Goal: Register for event/course

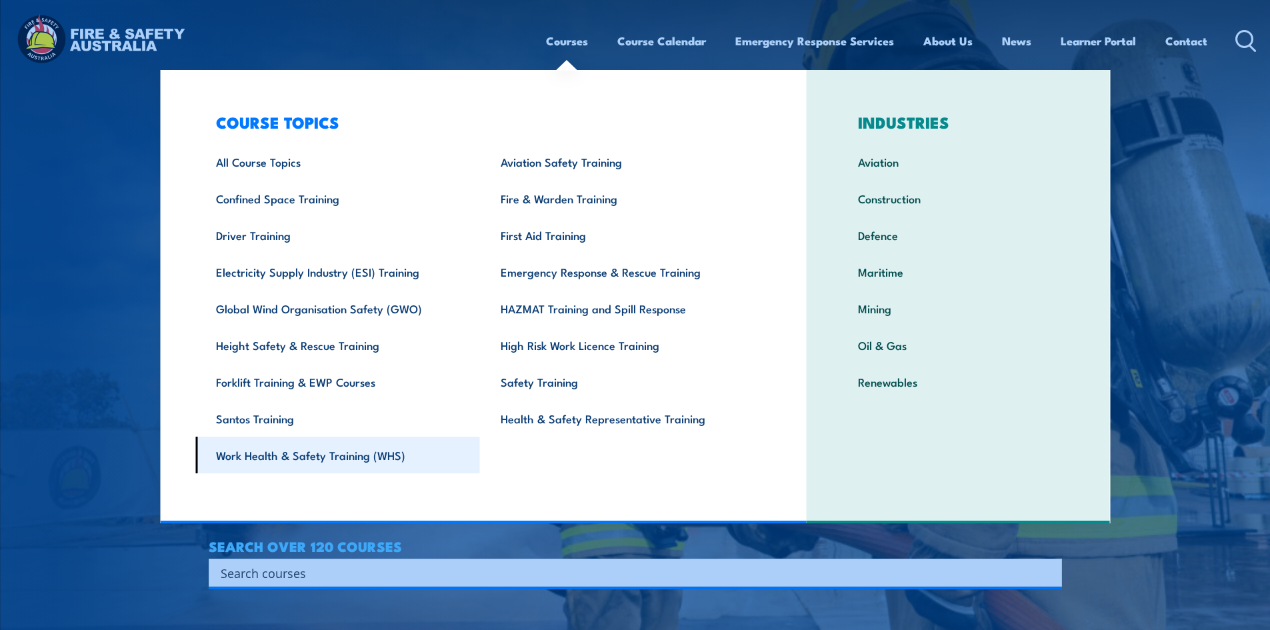
click at [247, 457] on link "Work Health & Safety Training (WHS)" at bounding box center [337, 455] width 285 height 37
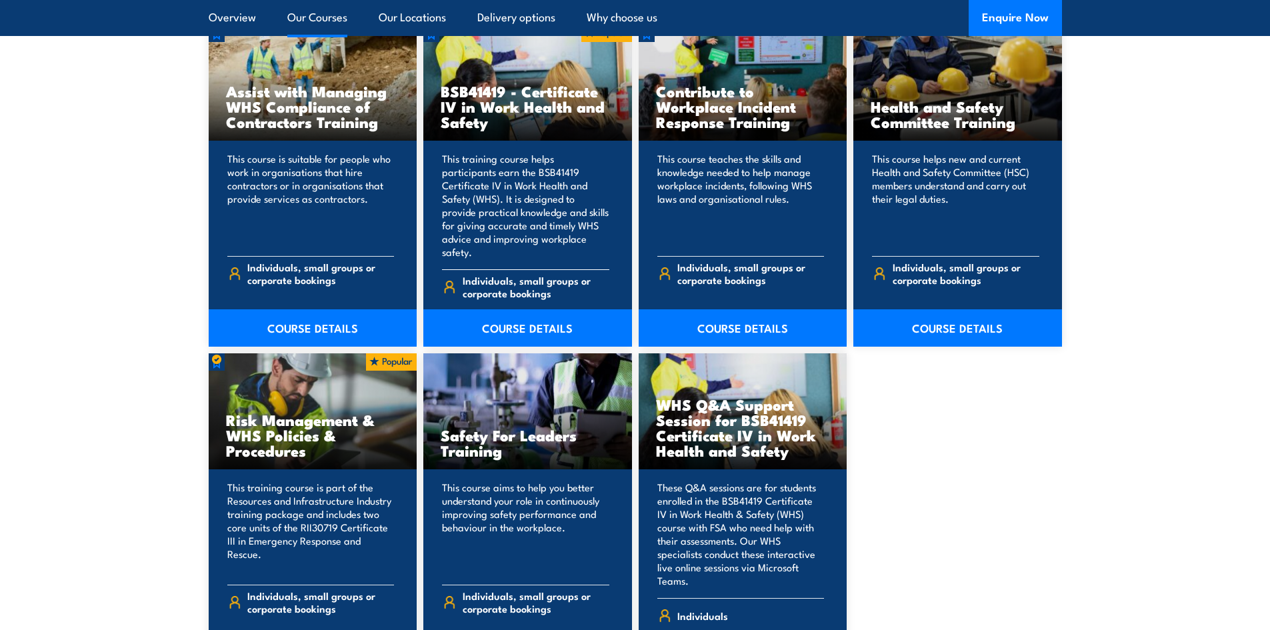
scroll to position [1133, 0]
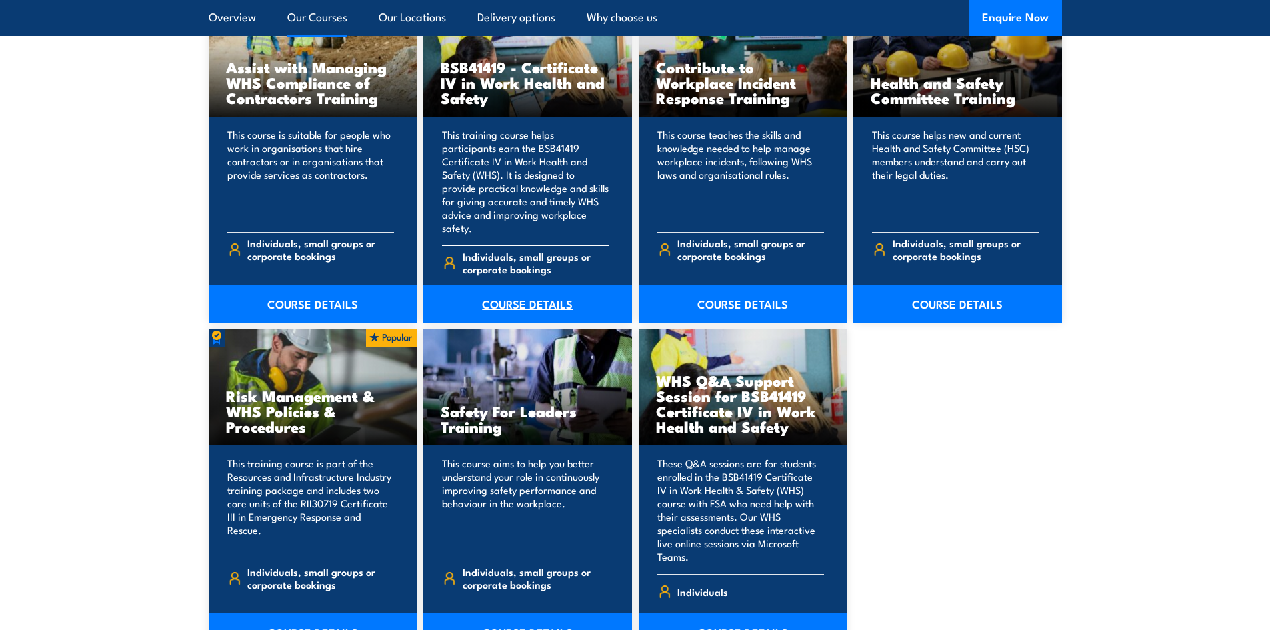
click at [527, 289] on link "COURSE DETAILS" at bounding box center [527, 303] width 209 height 37
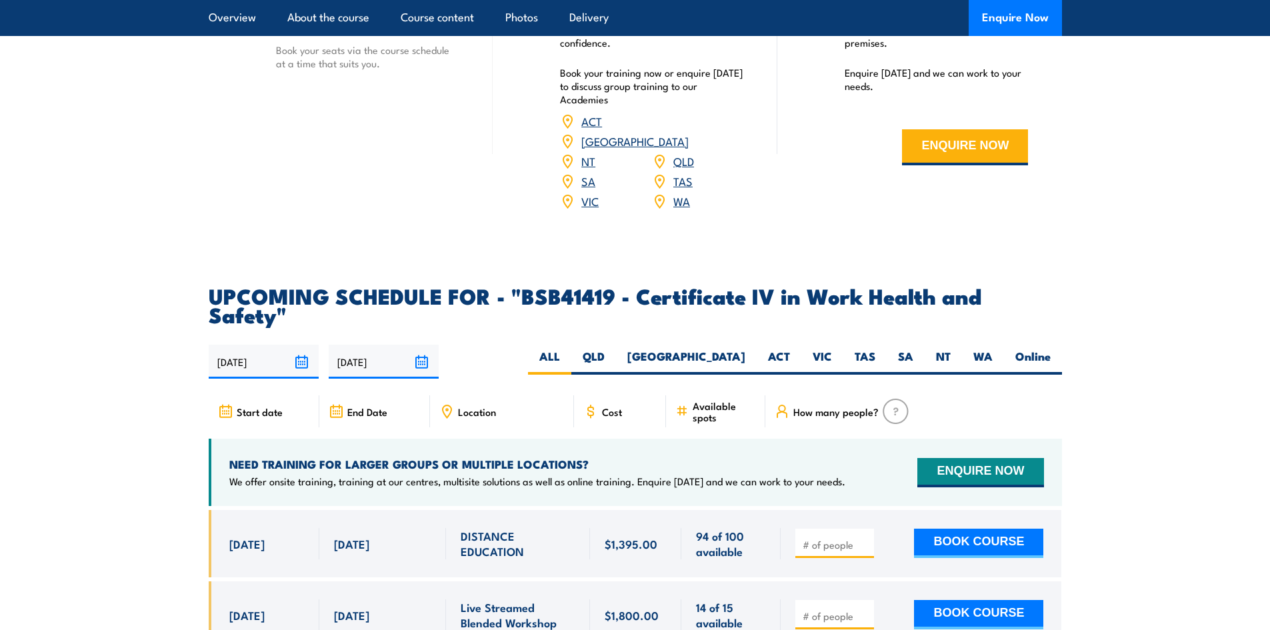
scroll to position [4001, 0]
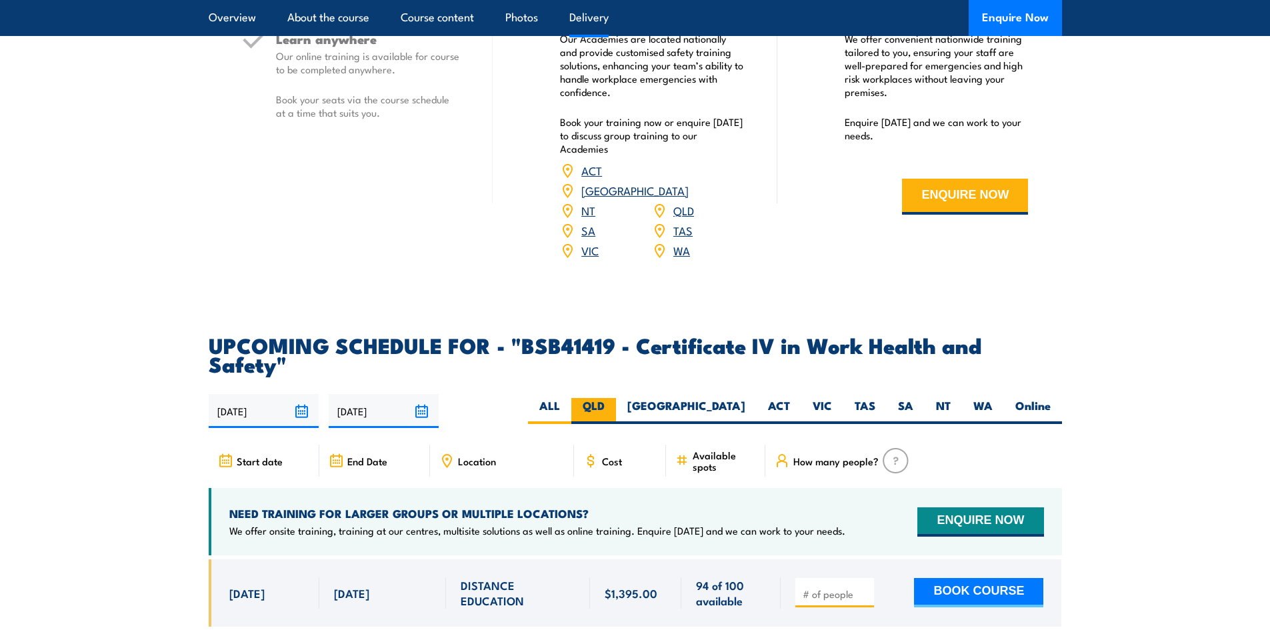
click at [616, 398] on label "QLD" at bounding box center [593, 411] width 45 height 26
click at [613, 398] on input "QLD" at bounding box center [609, 402] width 9 height 9
radio input "true"
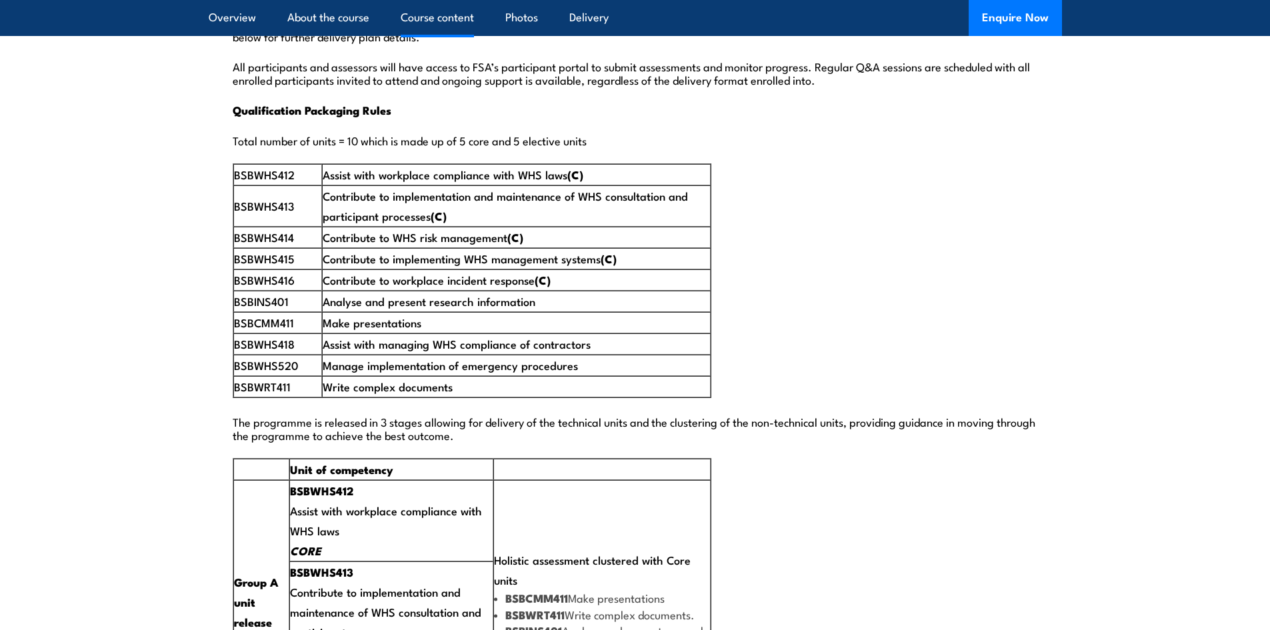
scroll to position [2218, 0]
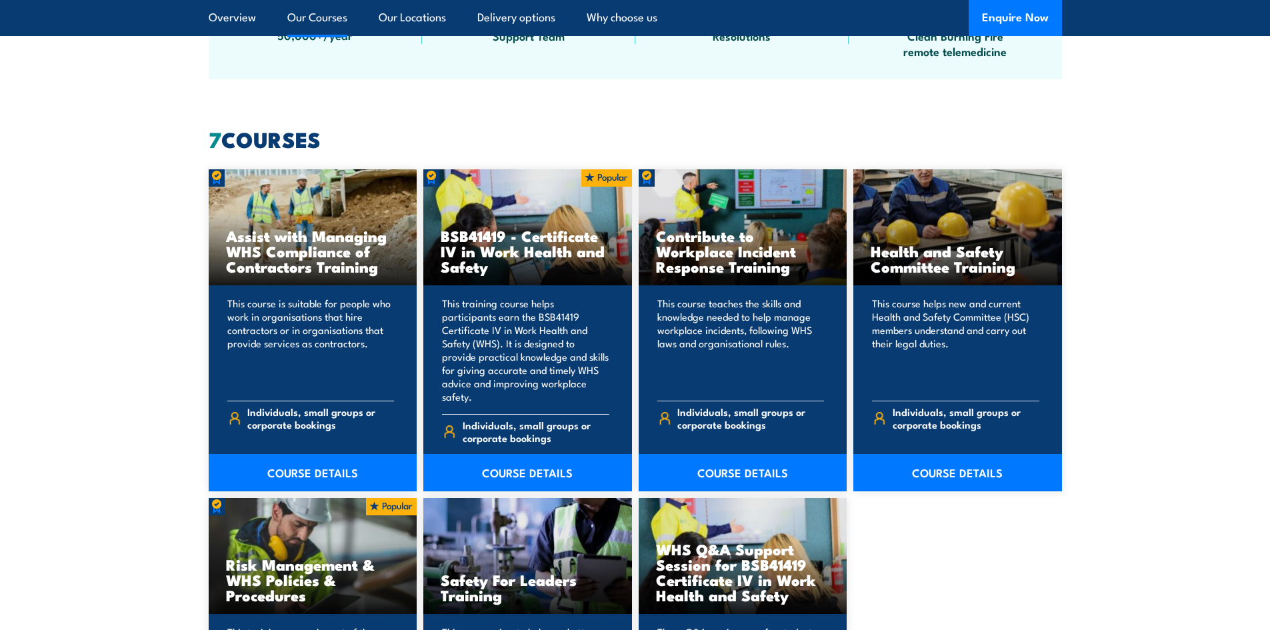
scroll to position [933, 0]
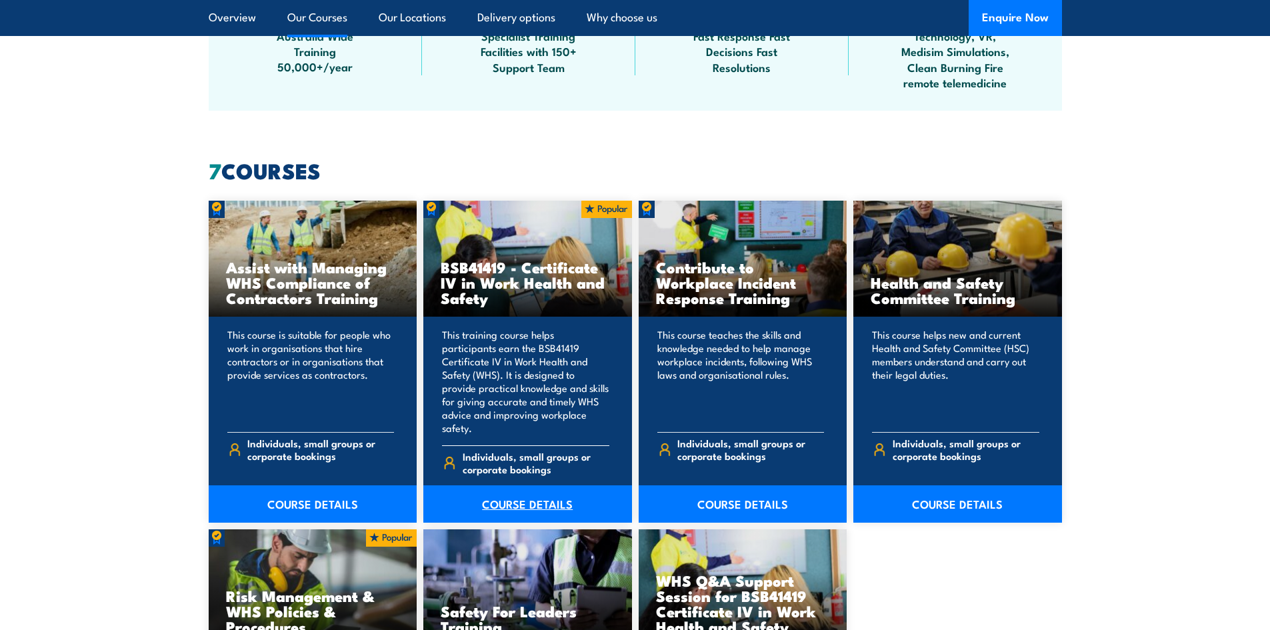
click at [531, 489] on link "COURSE DETAILS" at bounding box center [527, 503] width 209 height 37
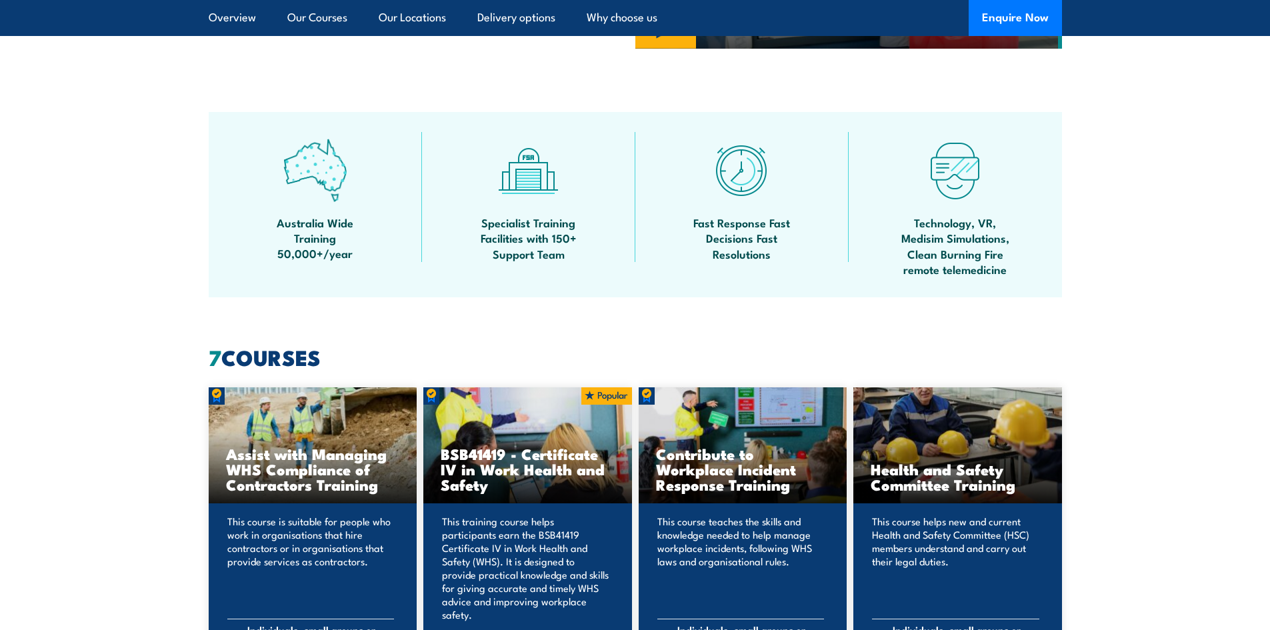
scroll to position [733, 0]
